Goal: Transaction & Acquisition: Purchase product/service

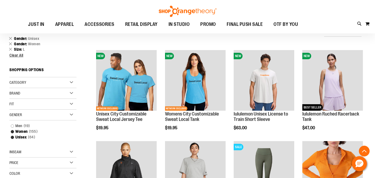
scroll to position [844, 0]
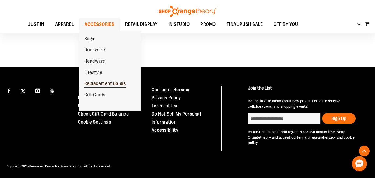
click at [114, 86] on span "Replacement Bands" at bounding box center [105, 84] width 42 height 7
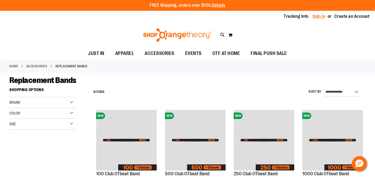
click at [318, 15] on link "Sign In" at bounding box center [319, 16] width 13 height 6
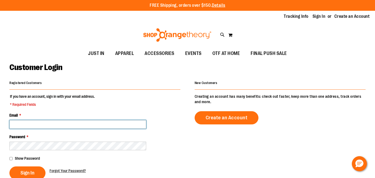
type input "**********"
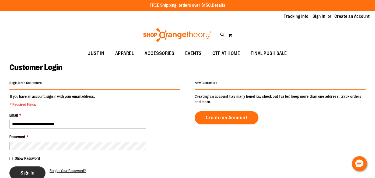
click at [31, 174] on span "Sign In" at bounding box center [27, 173] width 14 height 6
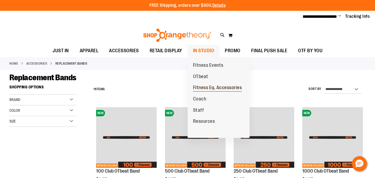
click at [205, 87] on span "Fitness Eq. Accessories" at bounding box center [217, 88] width 49 height 7
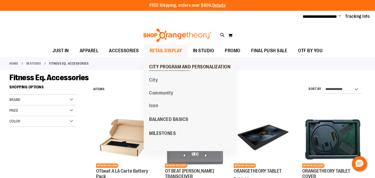
click at [168, 67] on span "CITY PROGRAM AND PERSONALIZATION" at bounding box center [189, 67] width 81 height 7
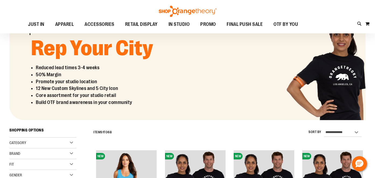
scroll to position [16, 0]
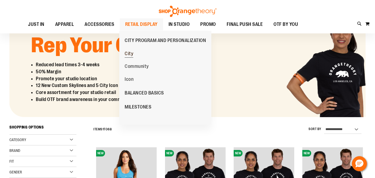
click at [130, 55] on span "City" at bounding box center [129, 54] width 9 height 7
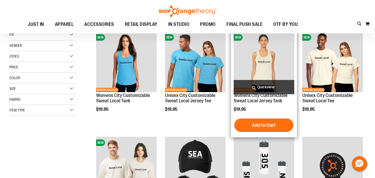
scroll to position [19, 0]
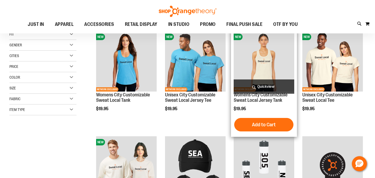
click at [264, 58] on img "product" at bounding box center [264, 61] width 61 height 61
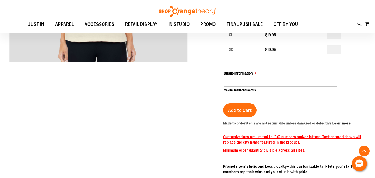
scroll to position [191, 0]
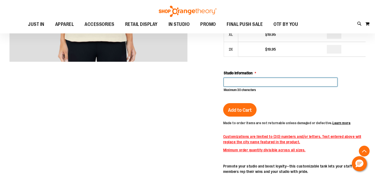
click at [234, 85] on input "Studio Information" at bounding box center [281, 82] width 114 height 9
type input "**********"
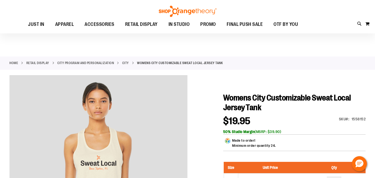
scroll to position [0, 0]
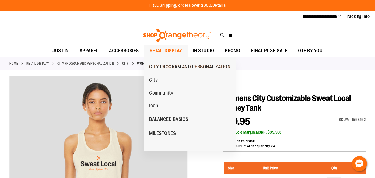
click at [166, 66] on span "CITY PROGRAM AND PERSONALIZATION" at bounding box center [189, 67] width 81 height 7
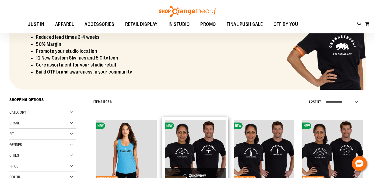
scroll to position [43, 0]
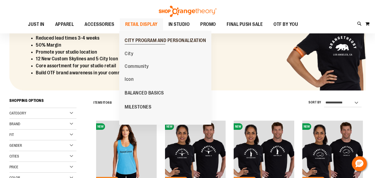
click at [148, 40] on span "CITY PROGRAM AND PERSONALIZATION" at bounding box center [165, 41] width 81 height 7
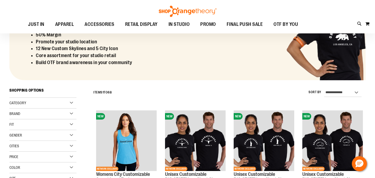
scroll to position [53, 0]
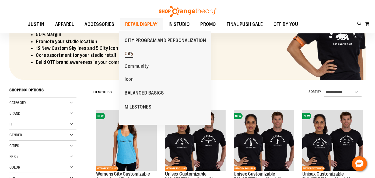
click at [129, 52] on span "City" at bounding box center [129, 54] width 9 height 7
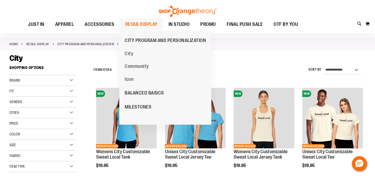
scroll to position [19, 0]
click at [148, 38] on span "CITY PROGRAM AND PERSONALIZATION" at bounding box center [165, 41] width 81 height 7
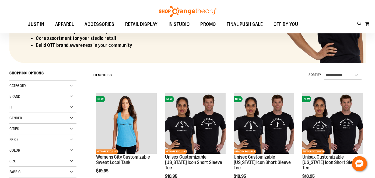
scroll to position [20, 0]
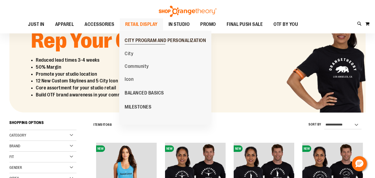
click at [147, 39] on span "CITY PROGRAM AND PERSONALIZATION" at bounding box center [165, 41] width 81 height 7
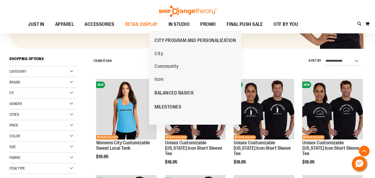
scroll to position [144, 0]
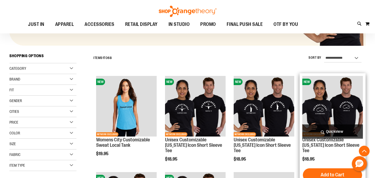
click at [332, 102] on img "product" at bounding box center [332, 106] width 61 height 61
click at [328, 172] on span "Add to Cart" at bounding box center [333, 175] width 24 height 6
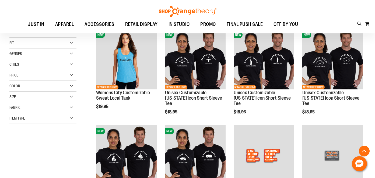
scroll to position [194, 0]
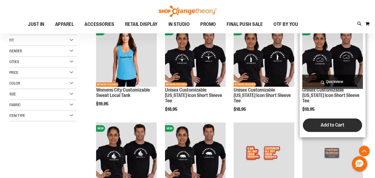
click at [323, 122] on span "Add to Cart" at bounding box center [333, 125] width 24 height 6
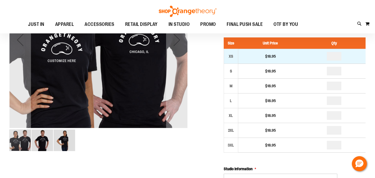
scroll to position [83, 0]
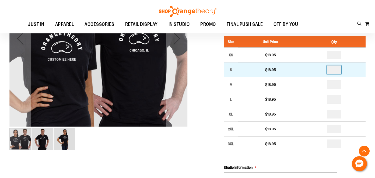
click at [338, 70] on input "number" at bounding box center [334, 69] width 15 height 9
type input "*"
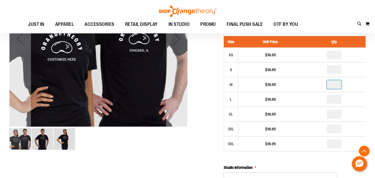
click at [339, 85] on input "number" at bounding box center [334, 84] width 15 height 9
type input "*"
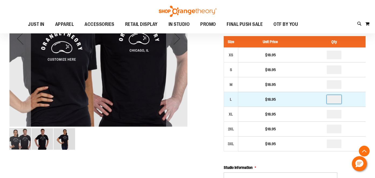
click at [336, 101] on input "number" at bounding box center [334, 99] width 15 height 9
type input "*"
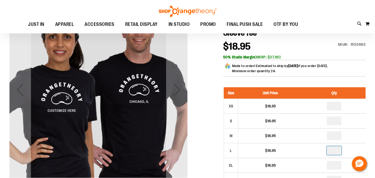
scroll to position [37, 0]
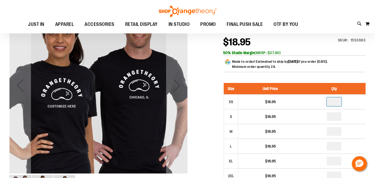
click at [338, 103] on input "number" at bounding box center [334, 101] width 15 height 9
type input "*"
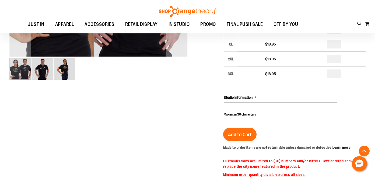
scroll to position [154, 0]
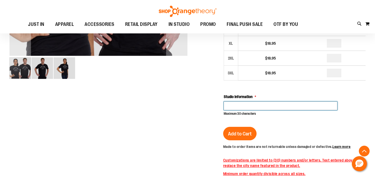
click at [260, 102] on input "Studio Information" at bounding box center [281, 105] width 114 height 9
type input "**********"
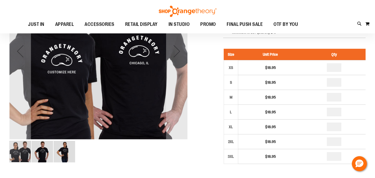
scroll to position [71, 0]
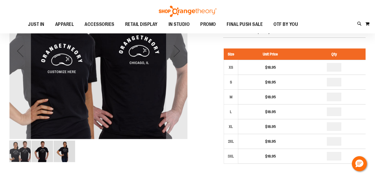
click at [44, 156] on img "image 2 of 3" at bounding box center [42, 152] width 22 height 22
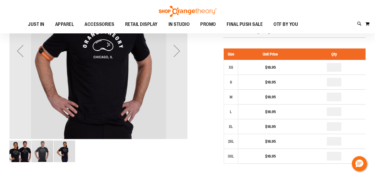
click at [58, 157] on img "image 3 of 3" at bounding box center [65, 152] width 22 height 22
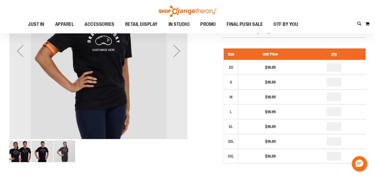
click at [26, 149] on img "image 1 of 3" at bounding box center [20, 152] width 22 height 22
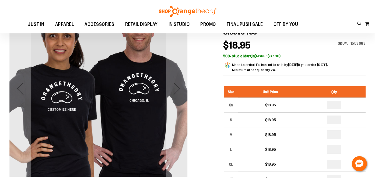
scroll to position [31, 0]
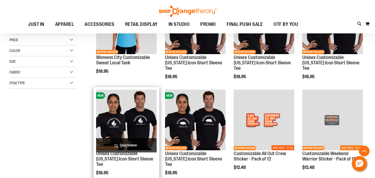
scroll to position [185, 0]
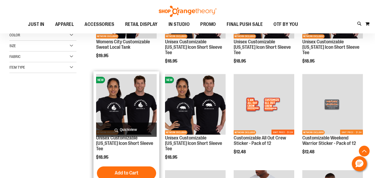
click at [141, 113] on img "product" at bounding box center [126, 104] width 61 height 61
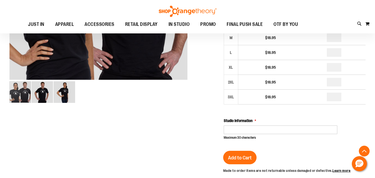
scroll to position [117, 0]
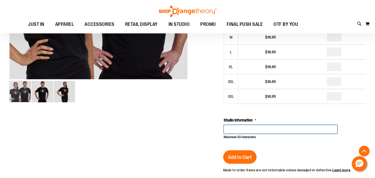
click at [230, 129] on input "Studio Information" at bounding box center [281, 129] width 114 height 9
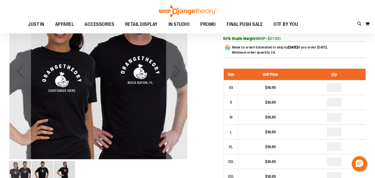
scroll to position [32, 0]
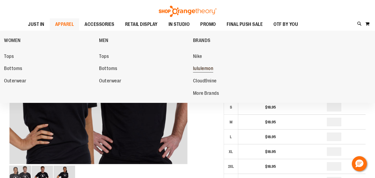
click at [207, 69] on span "lululemon" at bounding box center [203, 69] width 20 height 7
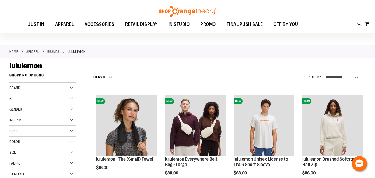
scroll to position [15, 0]
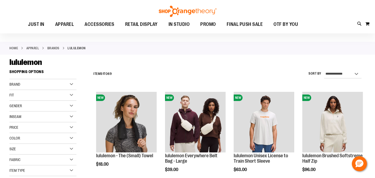
click at [72, 105] on div "Gender" at bounding box center [42, 106] width 67 height 11
click at [49, 119] on link "Men 8 items" at bounding box center [40, 117] width 64 height 6
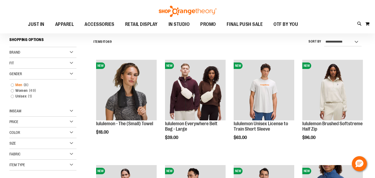
scroll to position [49, 0]
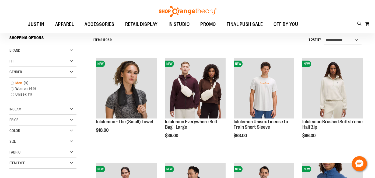
click at [13, 83] on link "Men 8 items" at bounding box center [40, 83] width 64 height 6
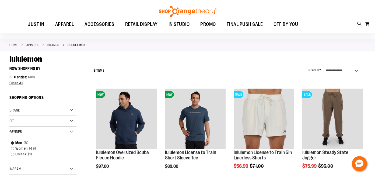
scroll to position [19, 0]
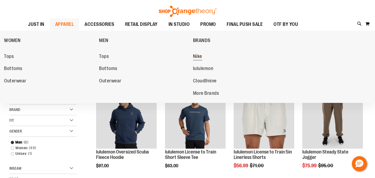
click at [200, 56] on span "Nike" at bounding box center [197, 57] width 9 height 7
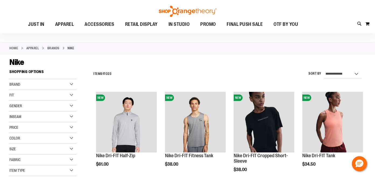
scroll to position [17, 0]
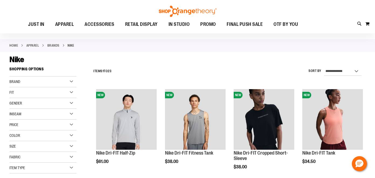
click at [69, 102] on div "Gender" at bounding box center [42, 103] width 67 height 11
click at [13, 115] on link "Men 6 items" at bounding box center [40, 114] width 64 height 6
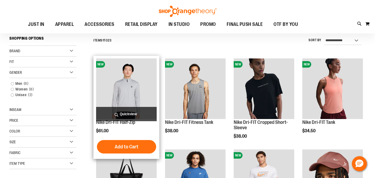
scroll to position [49, 0]
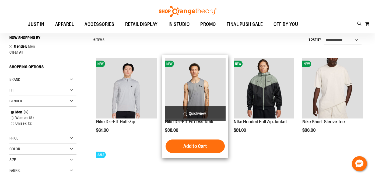
click at [193, 100] on img "product" at bounding box center [195, 88] width 61 height 61
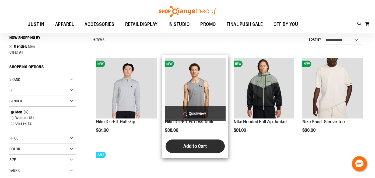
click at [194, 146] on span "Add to Cart" at bounding box center [195, 146] width 24 height 6
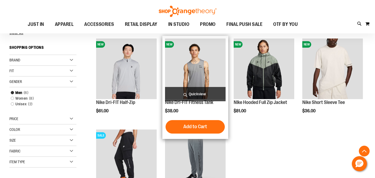
scroll to position [87, 0]
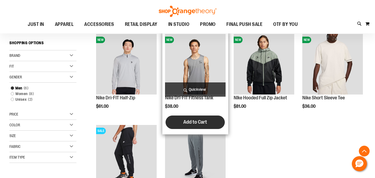
click at [197, 119] on span "Add to Cart" at bounding box center [195, 122] width 24 height 6
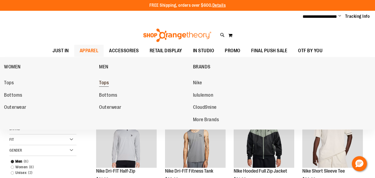
click at [103, 82] on span "Tops" at bounding box center [104, 83] width 10 height 7
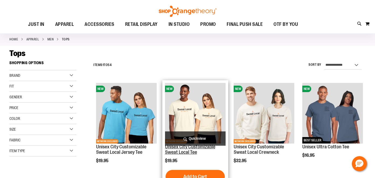
scroll to position [23, 0]
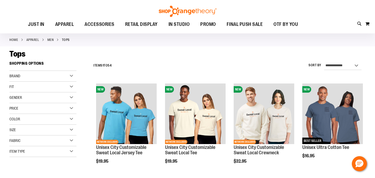
click at [63, 129] on div "Size" at bounding box center [42, 130] width 67 height 11
click at [41, 142] on div "L" at bounding box center [43, 143] width 8 height 8
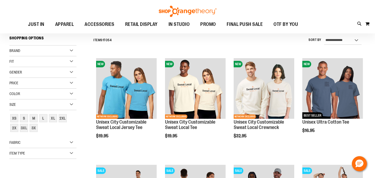
scroll to position [49, 0]
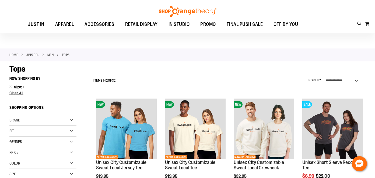
scroll to position [7, 0]
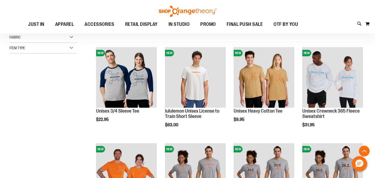
scroll to position [156, 0]
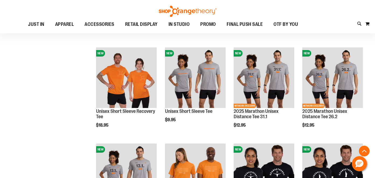
scroll to position [253, 0]
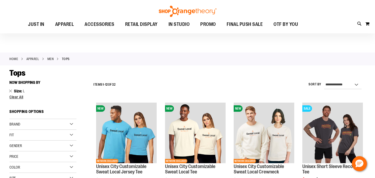
scroll to position [4, 0]
click at [9, 91] on link "Remove This Item" at bounding box center [10, 90] width 3 height 5
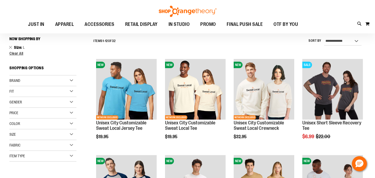
scroll to position [49, 0]
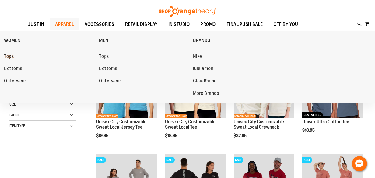
click at [12, 54] on span "Tops" at bounding box center [9, 57] width 10 height 7
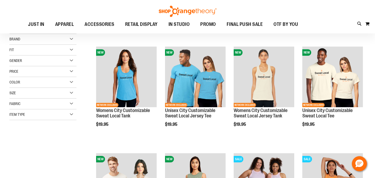
scroll to position [4, 0]
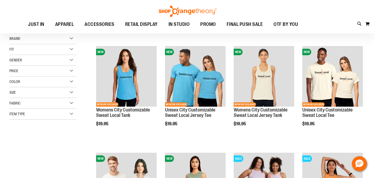
click at [71, 51] on div "Fit" at bounding box center [42, 49] width 67 height 11
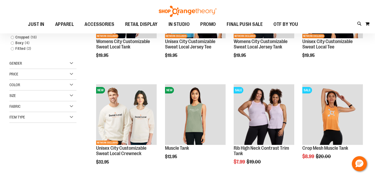
scroll to position [74, 0]
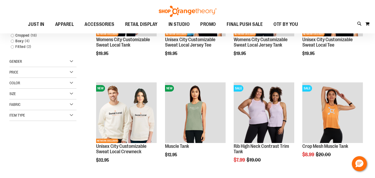
click at [71, 103] on div "Fabric" at bounding box center [42, 104] width 67 height 11
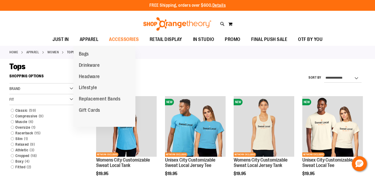
scroll to position [0, 0]
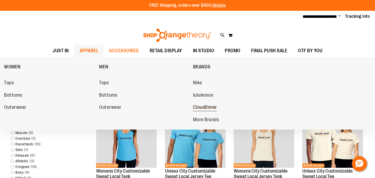
click at [213, 105] on span "Cloud9nine" at bounding box center [205, 107] width 24 height 7
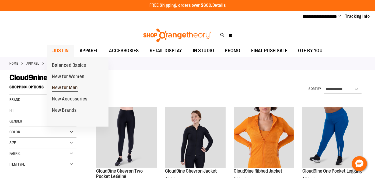
click at [67, 87] on span "New for Men" at bounding box center [65, 88] width 26 height 7
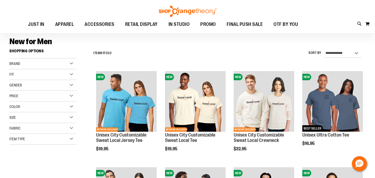
scroll to position [40, 0]
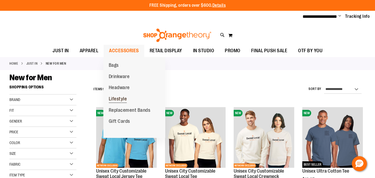
click at [122, 97] on span "Lifestyle" at bounding box center [118, 99] width 18 height 7
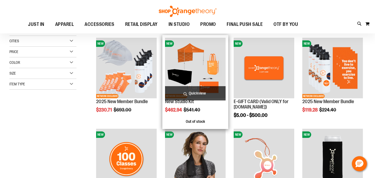
scroll to position [69, 0]
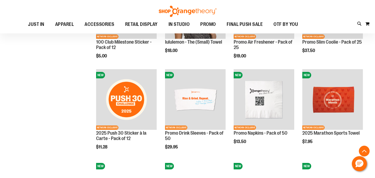
scroll to position [219, 0]
